Goal: Navigation & Orientation: Find specific page/section

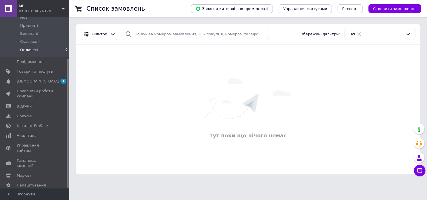
scroll to position [56, 0]
click at [34, 78] on span "[DEMOGRAPHIC_DATA]" at bounding box center [38, 80] width 43 height 5
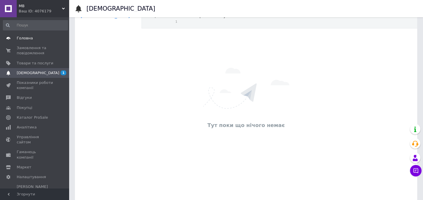
scroll to position [31, 0]
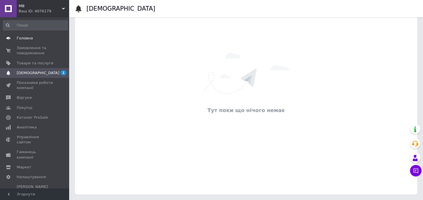
click at [29, 39] on span "Головна" at bounding box center [25, 38] width 16 height 5
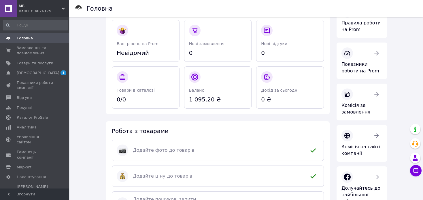
scroll to position [86, 0]
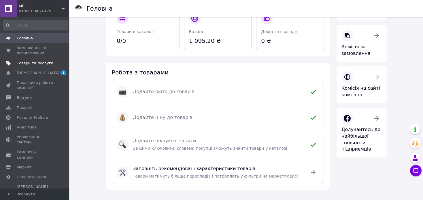
click at [12, 62] on span at bounding box center [8, 63] width 17 height 5
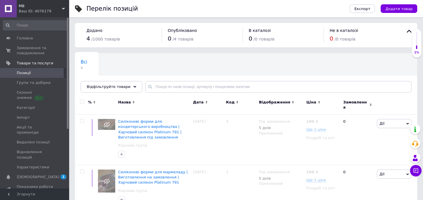
click at [64, 8] on use at bounding box center [63, 9] width 3 height 2
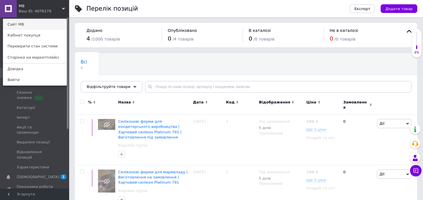
click at [16, 24] on link "Сайт MB" at bounding box center [34, 24] width 63 height 11
